Goal: Task Accomplishment & Management: Use online tool/utility

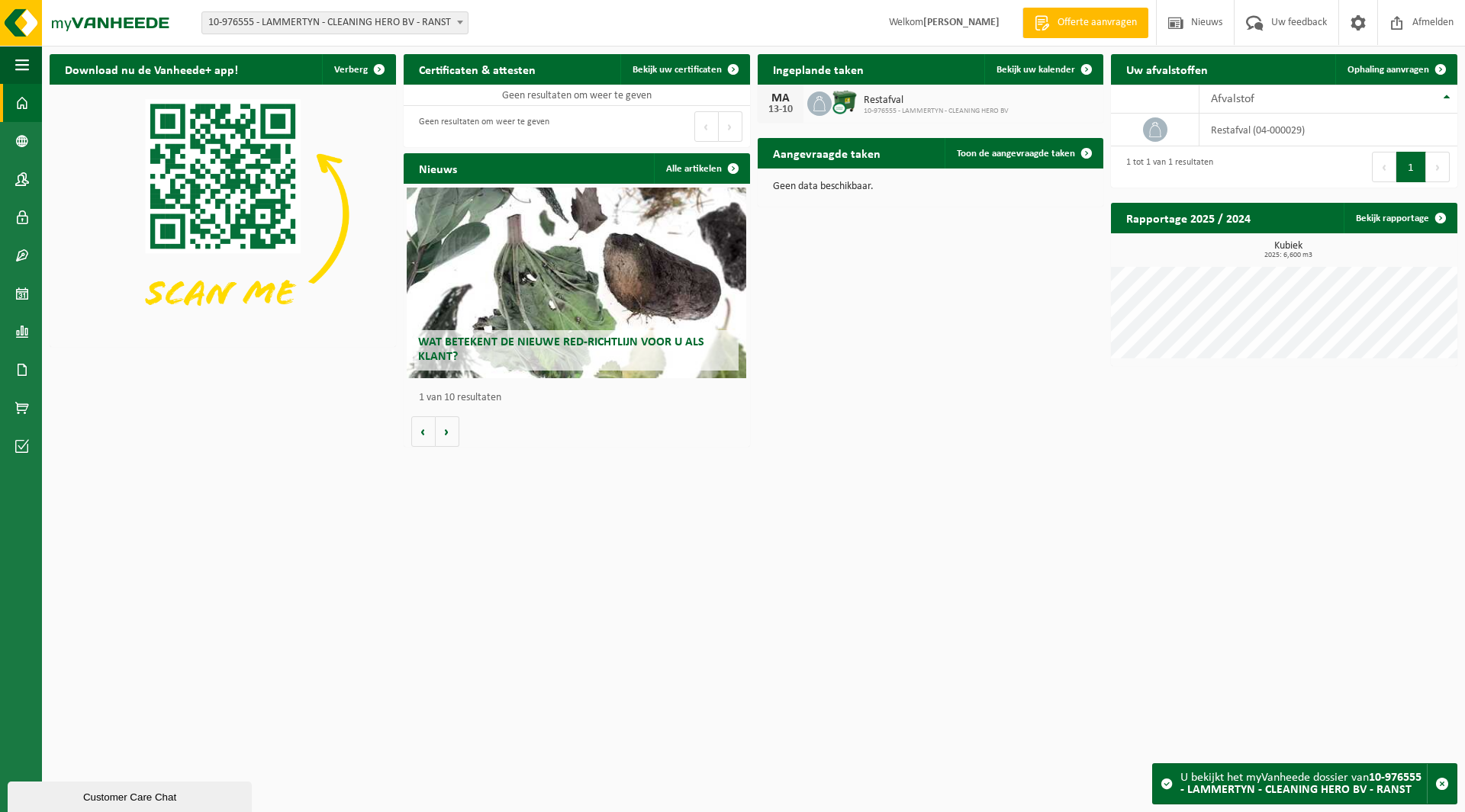
click at [318, 31] on span "10-976555 - LAMMERTYN - CLEANING HERO BV - RANST" at bounding box center [335, 23] width 265 height 21
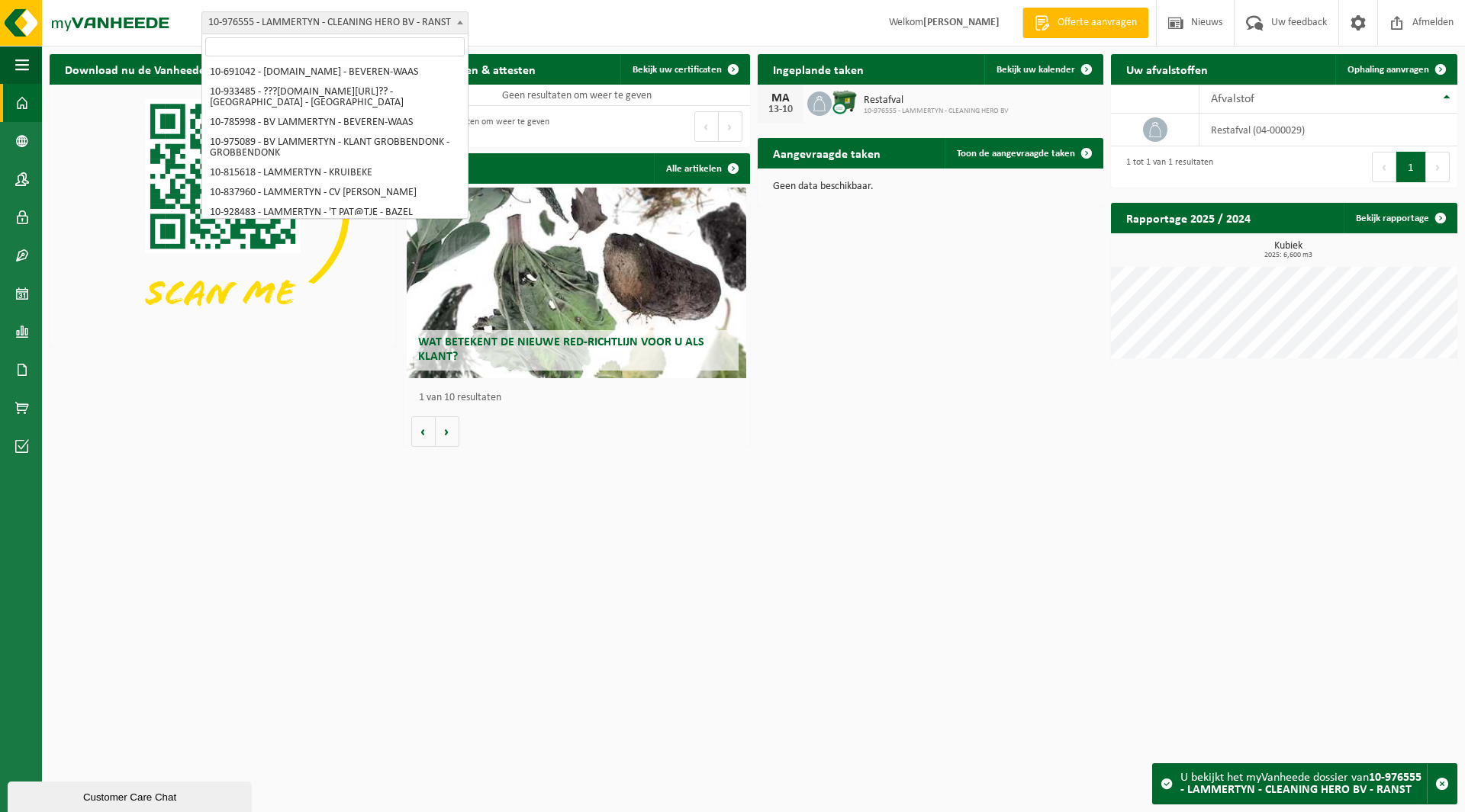
scroll to position [1431, 0]
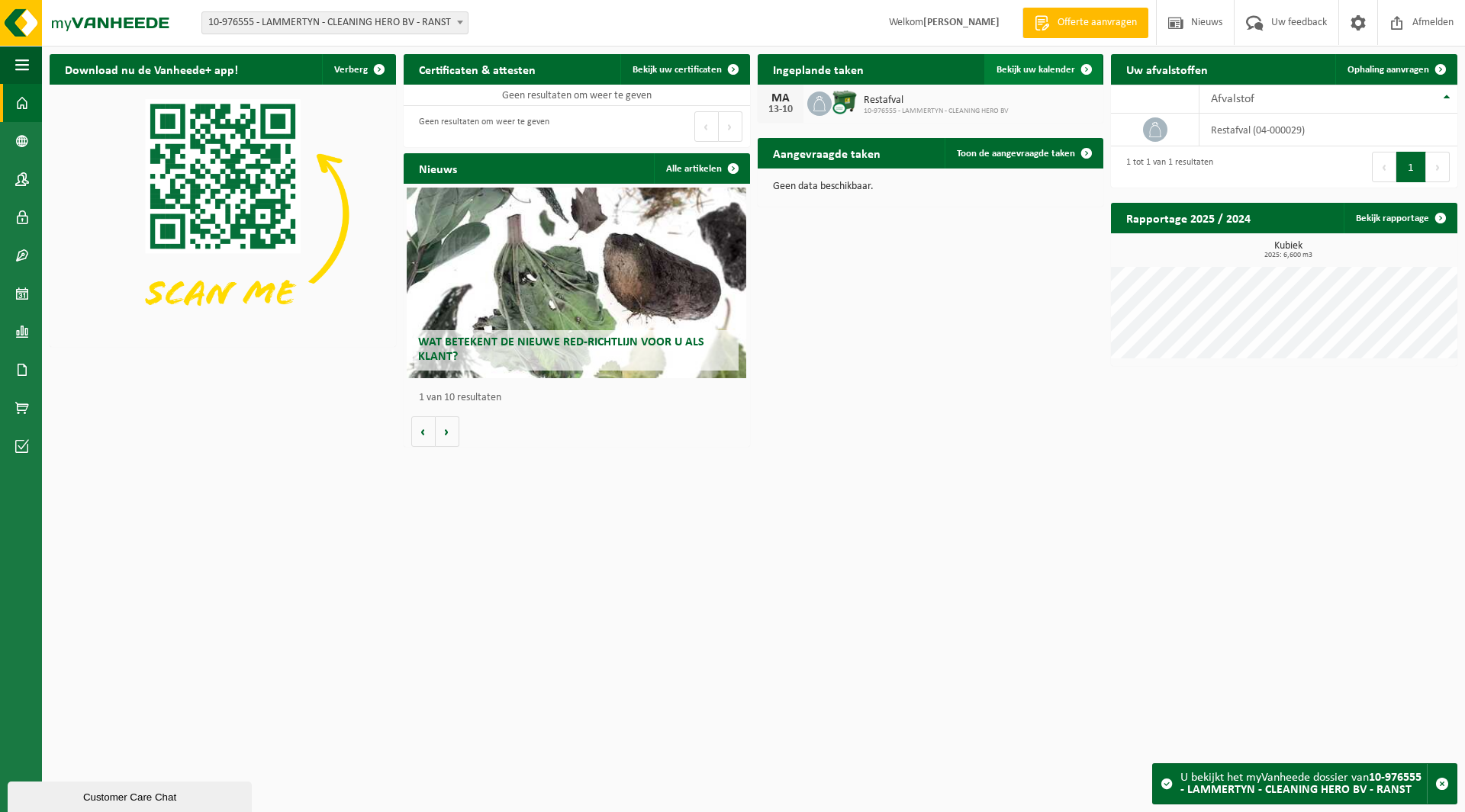
click at [1028, 69] on span "Bekijk uw kalender" at bounding box center [1035, 69] width 78 height 10
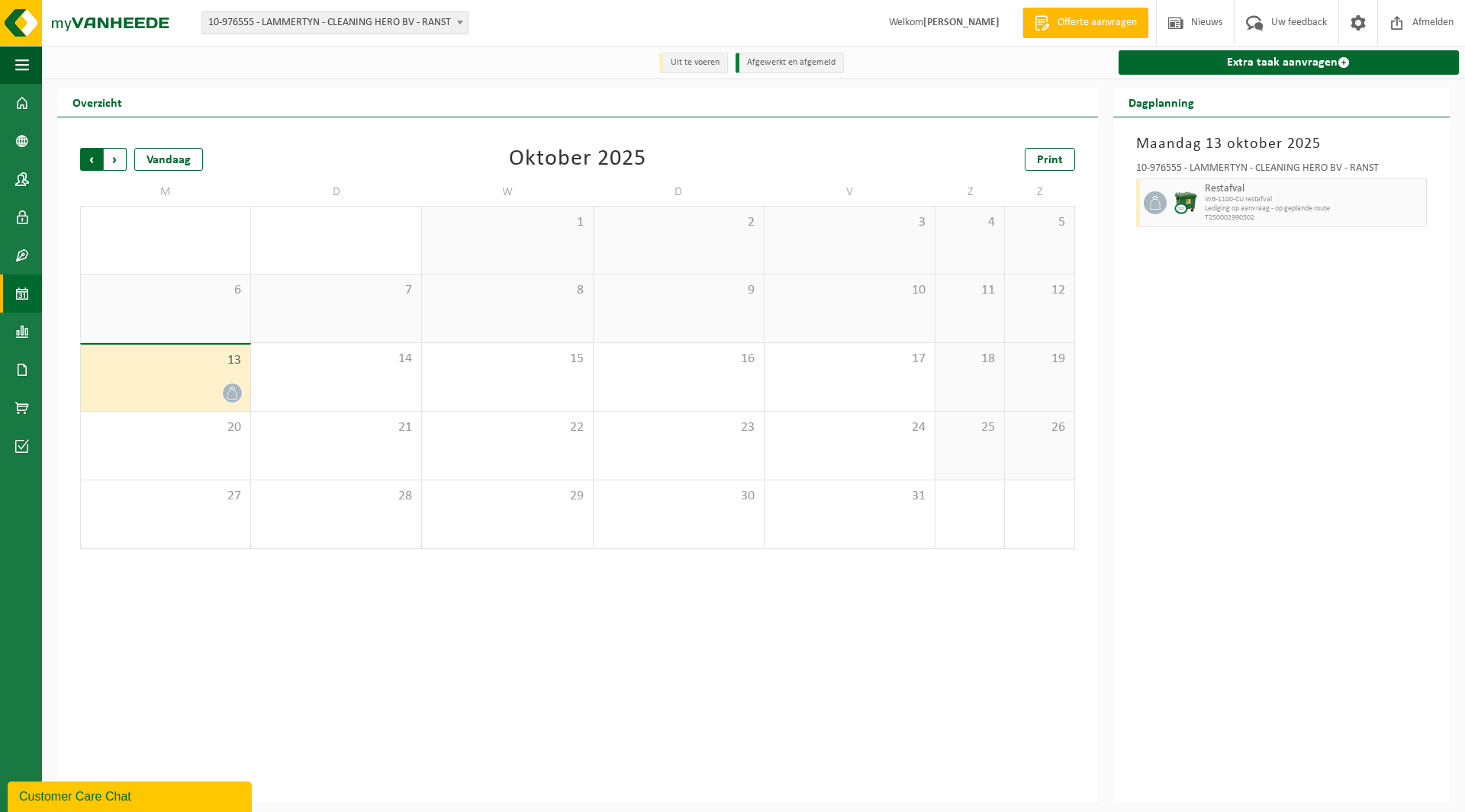
click at [113, 164] on span "Volgende" at bounding box center [116, 159] width 23 height 23
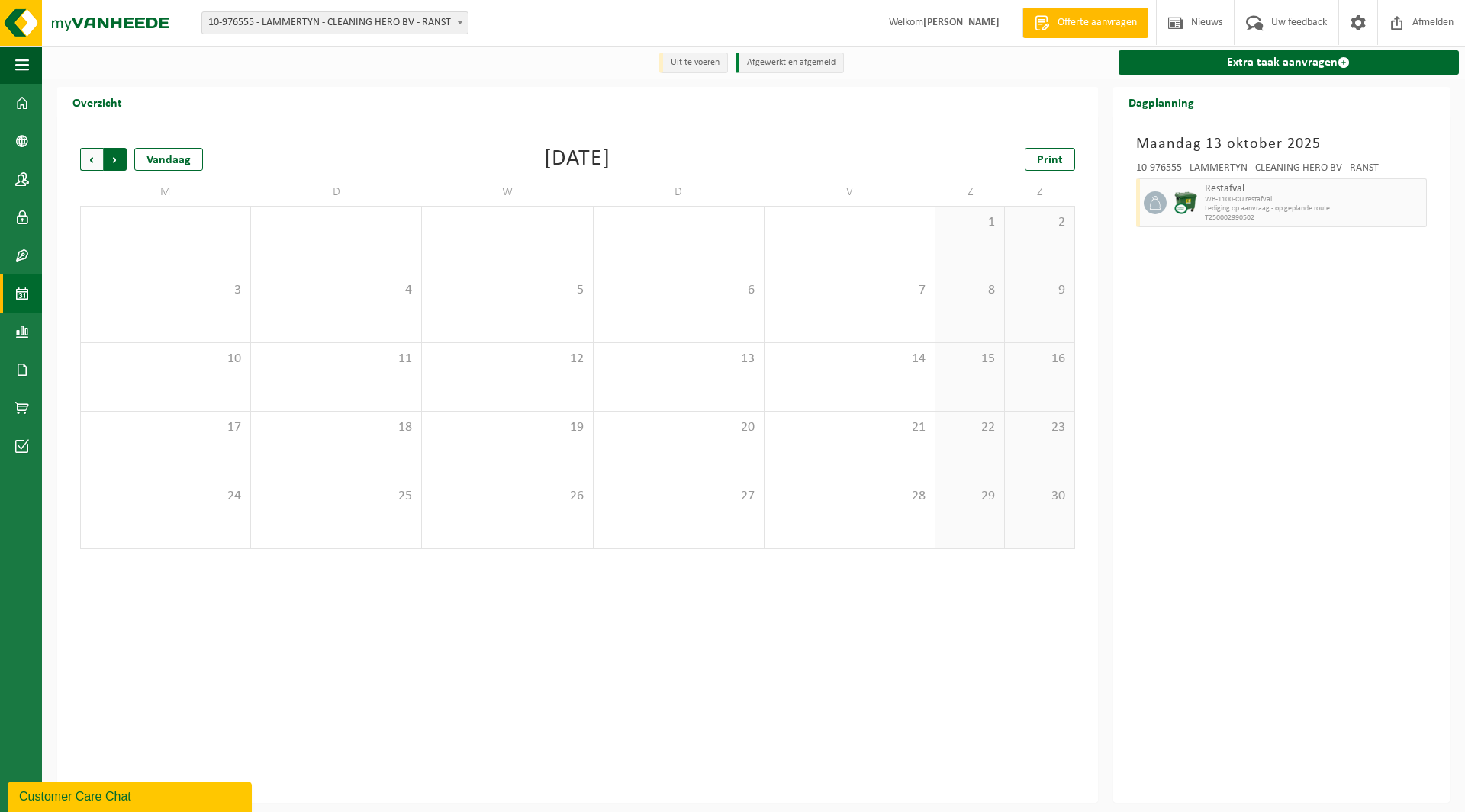
click at [94, 164] on span "Vorige" at bounding box center [92, 159] width 23 height 23
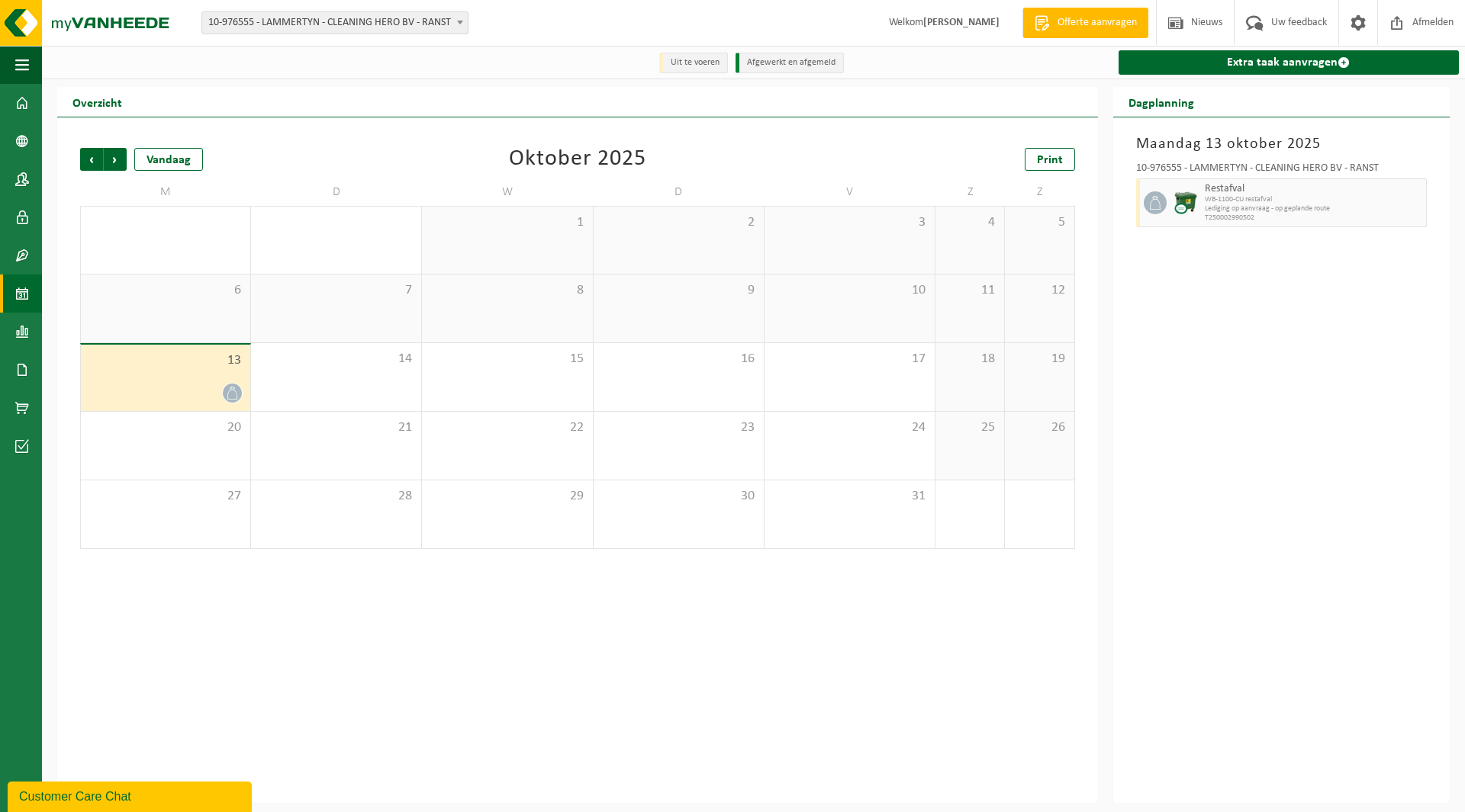
click at [332, 21] on span "10-976555 - LAMMERTYN - CLEANING HERO BV - RANST" at bounding box center [335, 23] width 265 height 21
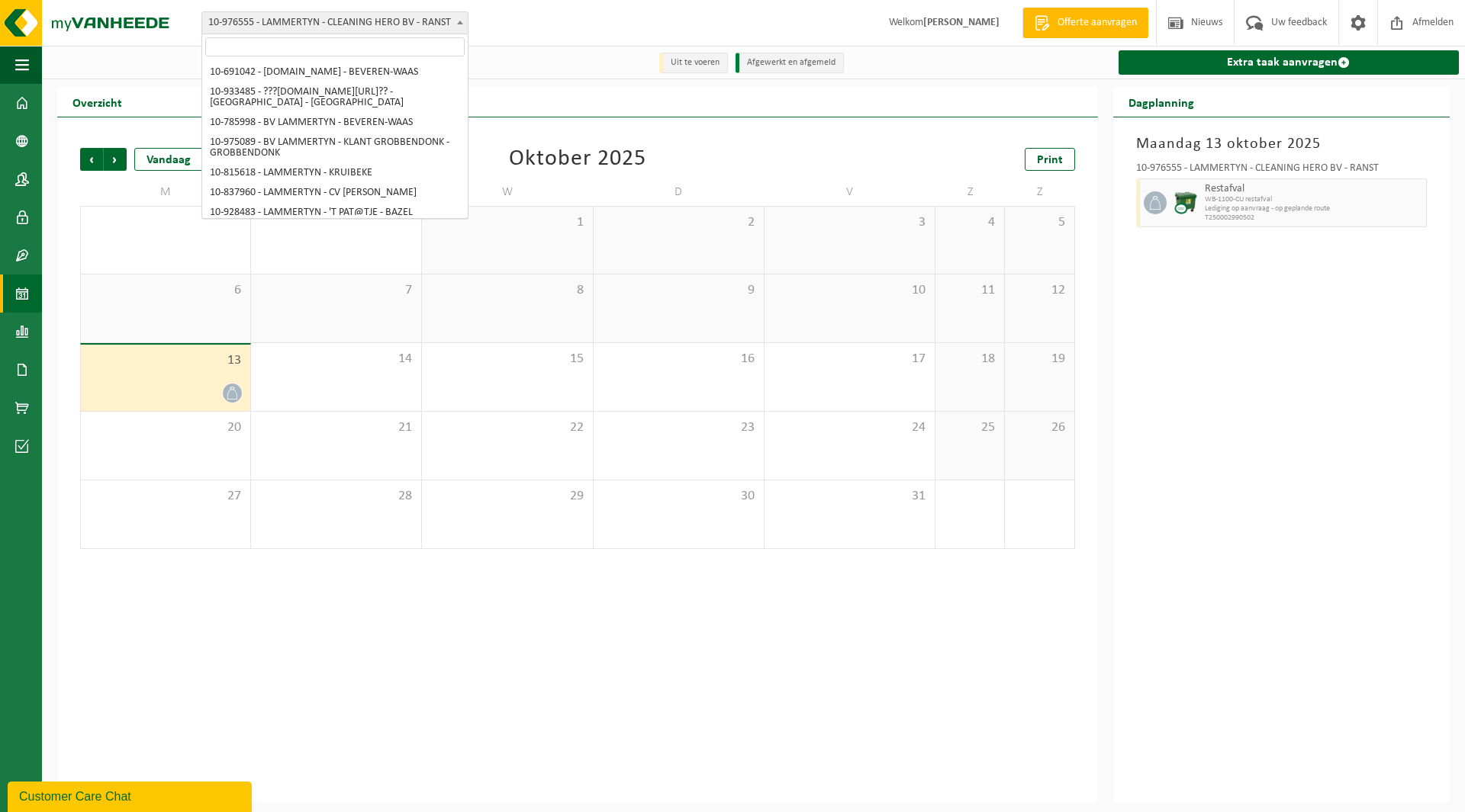
scroll to position [1431, 0]
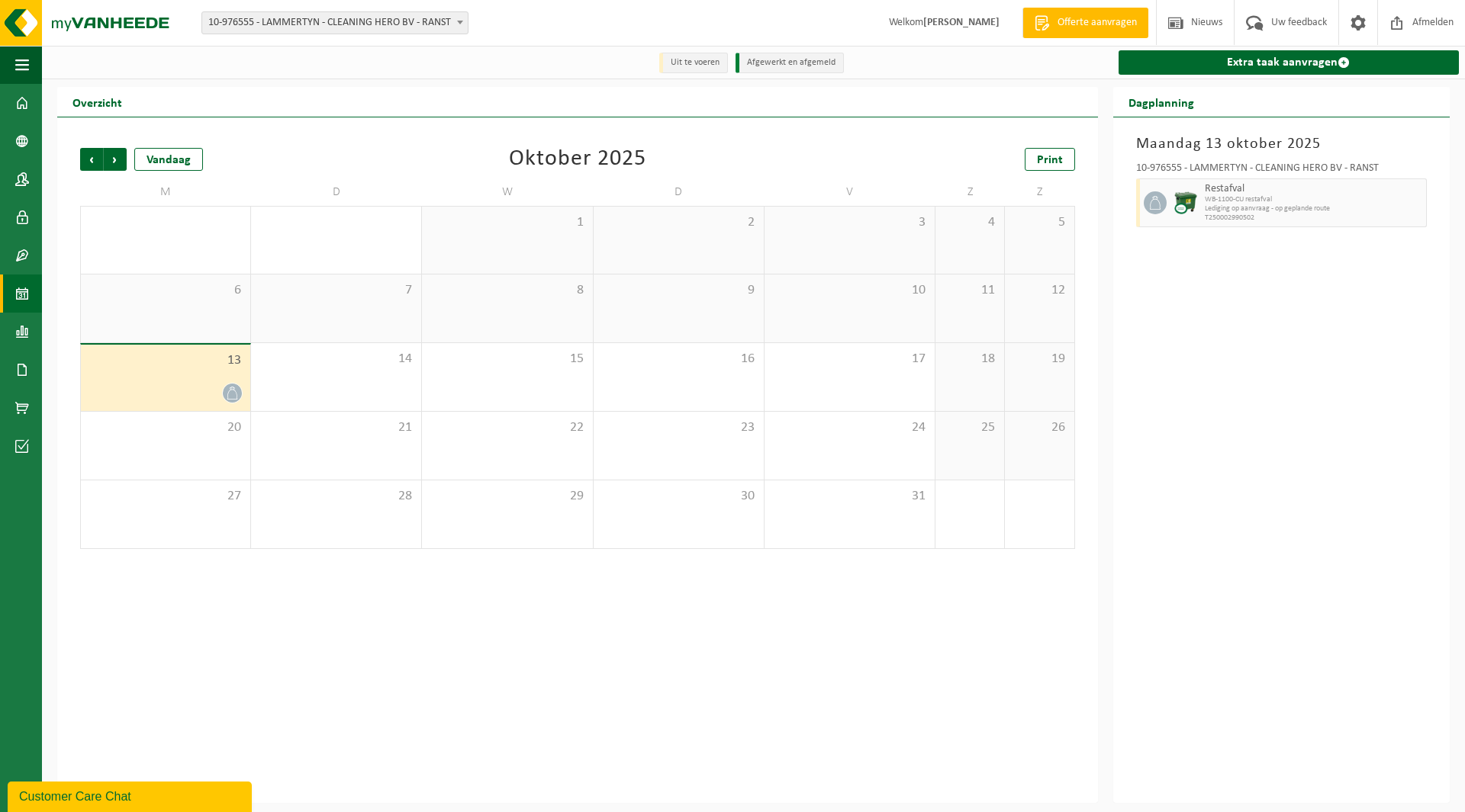
click at [745, 145] on div "Vorige Volgende Vandaag Oktober 2025 Print M D W D V Z Z 29 30 1 2 3 4 5 6 7 8 …" at bounding box center [578, 349] width 1010 height 432
click at [288, 25] on span "10-976555 - LAMMERTYN - CLEANING HERO BV - RANST" at bounding box center [335, 23] width 265 height 21
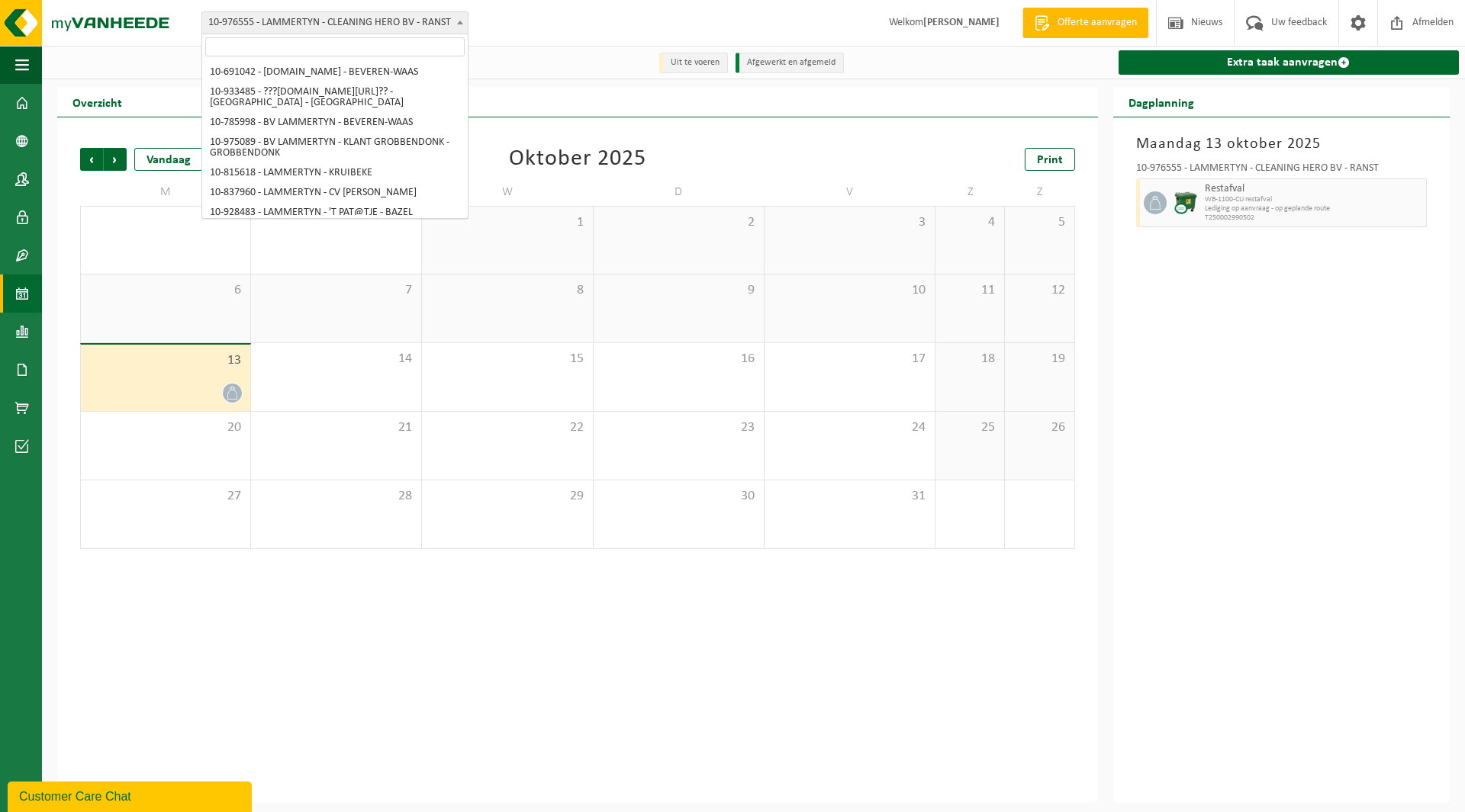
scroll to position [1451, 0]
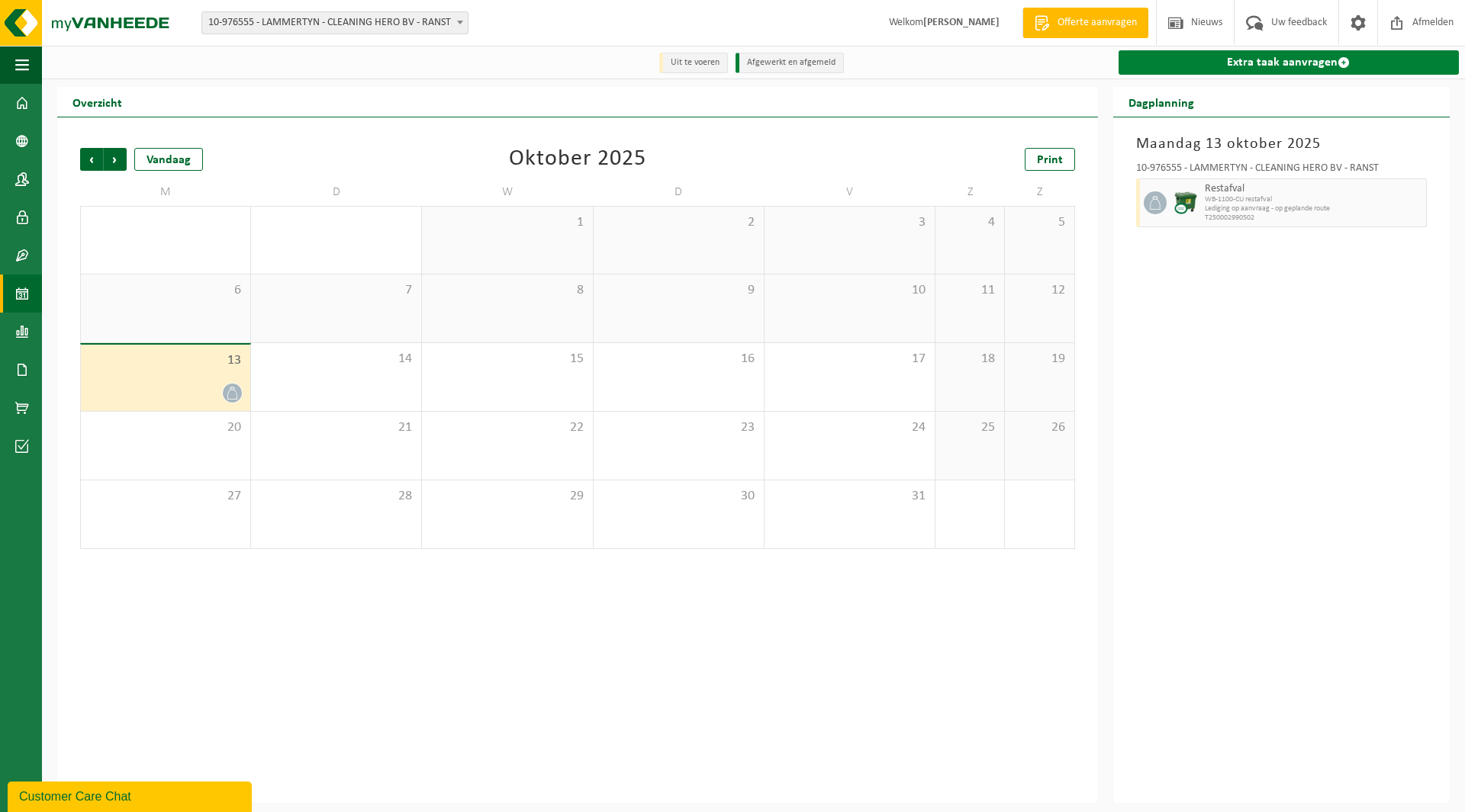
click at [1280, 64] on link "Extra taak aanvragen" at bounding box center [1288, 63] width 340 height 25
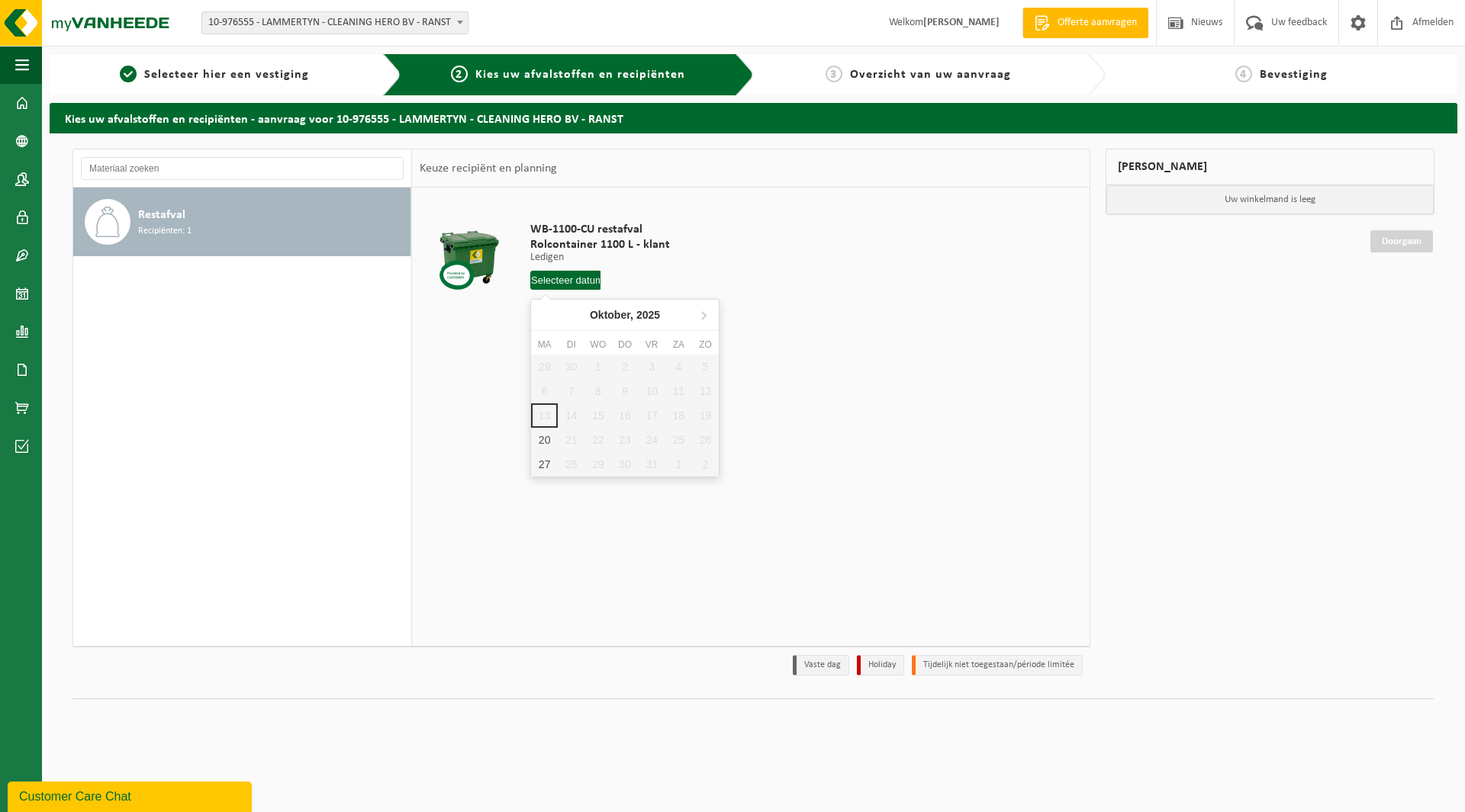
click at [568, 273] on input "text" at bounding box center [565, 280] width 70 height 19
click at [114, 29] on img at bounding box center [92, 22] width 183 height 45
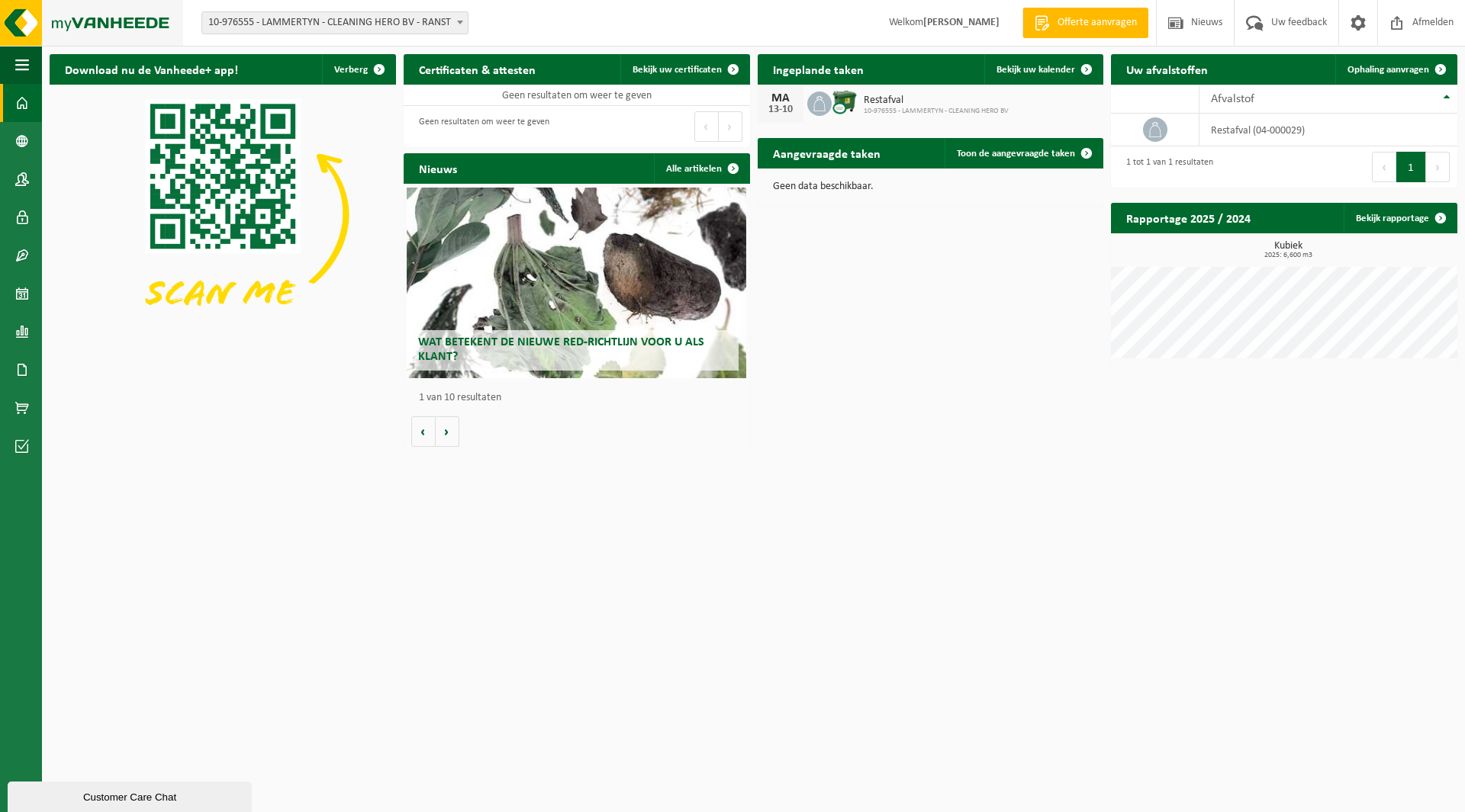
click at [122, 34] on img at bounding box center [92, 22] width 183 height 45
